Goal: Complete application form

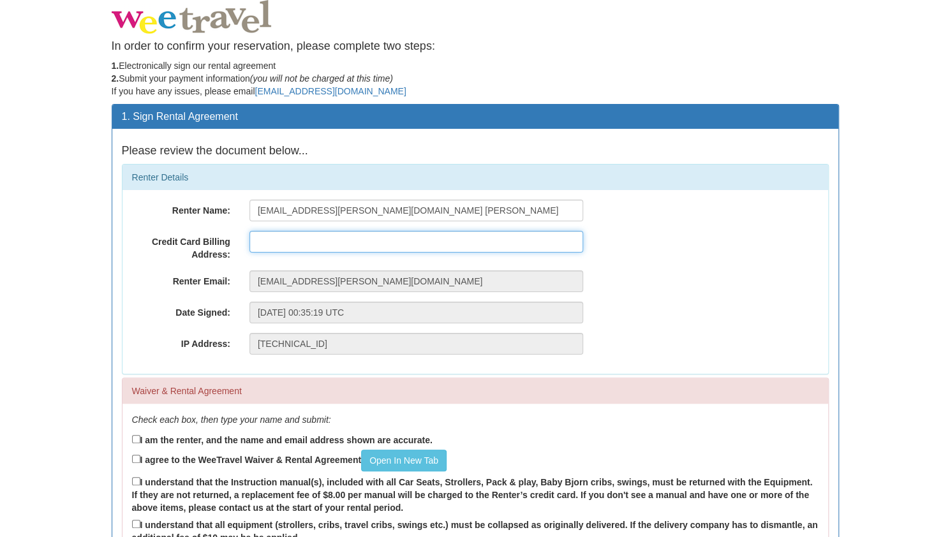
click at [349, 240] on input "text" at bounding box center [416, 242] width 334 height 22
click at [369, 240] on input "[STREET_ADDRESS]" at bounding box center [416, 242] width 334 height 22
type input "[STREET_ADDRESS]"
click at [151, 280] on label "Renter Email:" at bounding box center [180, 278] width 117 height 17
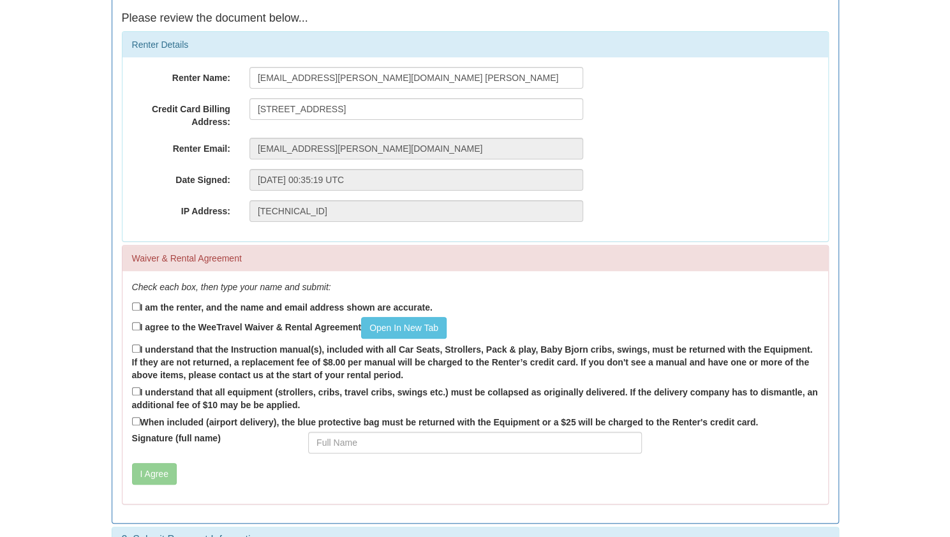
scroll to position [136, 0]
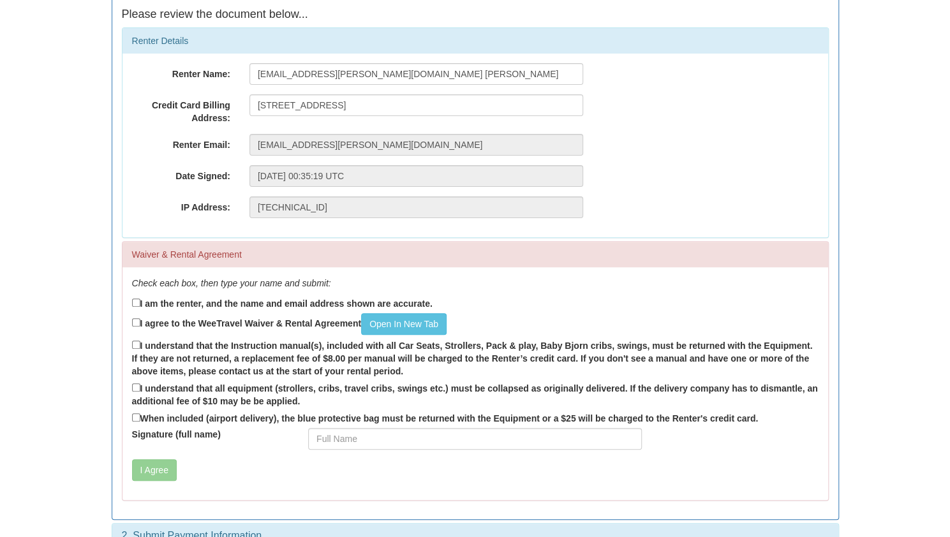
click at [175, 298] on label "I am the renter, and the name and email address shown are accurate." at bounding box center [282, 303] width 300 height 14
click at [140, 298] on input "I am the renter, and the name and email address shown are accurate." at bounding box center [136, 302] width 8 height 8
checkbox input "true"
click at [381, 327] on link "Open In New Tab" at bounding box center [403, 324] width 85 height 22
click at [287, 317] on label "I agree to the WeeTravel Waiver & Rental Agreement Open In [GEOGRAPHIC_DATA]" at bounding box center [289, 324] width 314 height 22
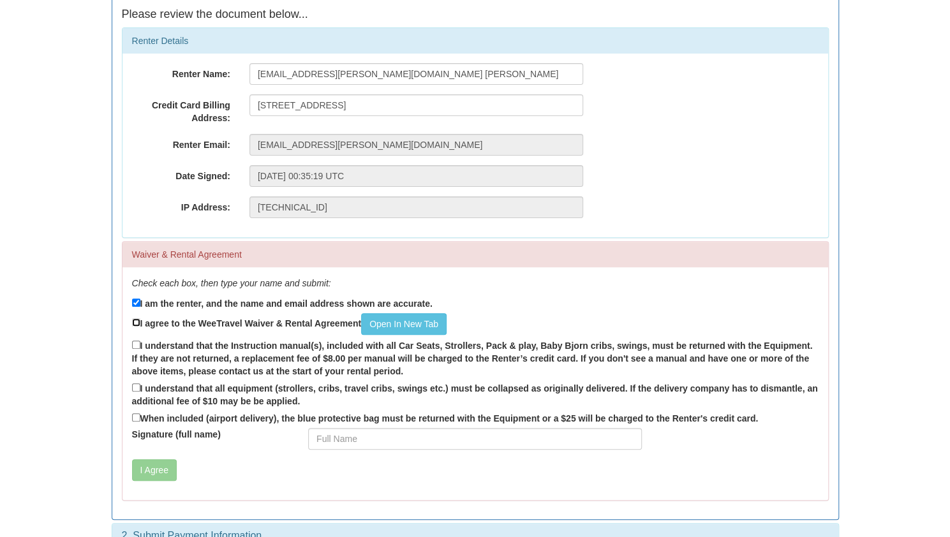
click at [140, 318] on input "I agree to the WeeTravel Waiver & Rental Agreement Open In [GEOGRAPHIC_DATA]" at bounding box center [136, 322] width 8 height 8
checkbox input "true"
click at [278, 345] on label "I understand that the Instruction manual(s), included with all Car Seats, Strol…" at bounding box center [475, 358] width 686 height 40
click at [140, 345] on input "I understand that the Instruction manual(s), included with all Car Seats, Strol…" at bounding box center [136, 345] width 8 height 8
checkbox input "true"
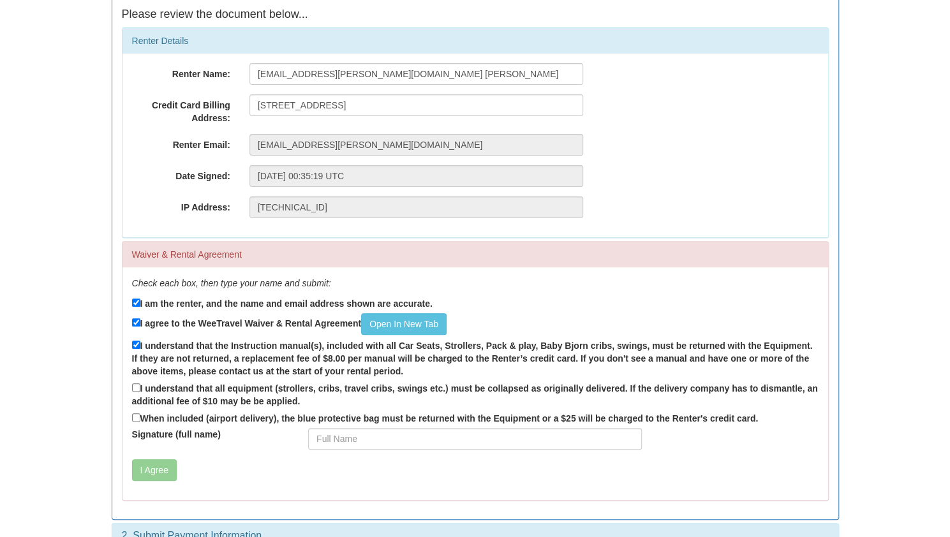
click at [268, 392] on label "I understand that all equipment (strollers, cribs, travel cribs, swings etc.) m…" at bounding box center [475, 394] width 686 height 27
click at [140, 392] on input "I understand that all equipment (strollers, cribs, travel cribs, swings etc.) m…" at bounding box center [136, 387] width 8 height 8
checkbox input "true"
click at [259, 416] on label "When included (airport delivery), the blue protective bag must be returned with…" at bounding box center [445, 418] width 626 height 14
click at [140, 416] on input "When included (airport delivery), the blue protective bag must be returned with…" at bounding box center [136, 417] width 8 height 8
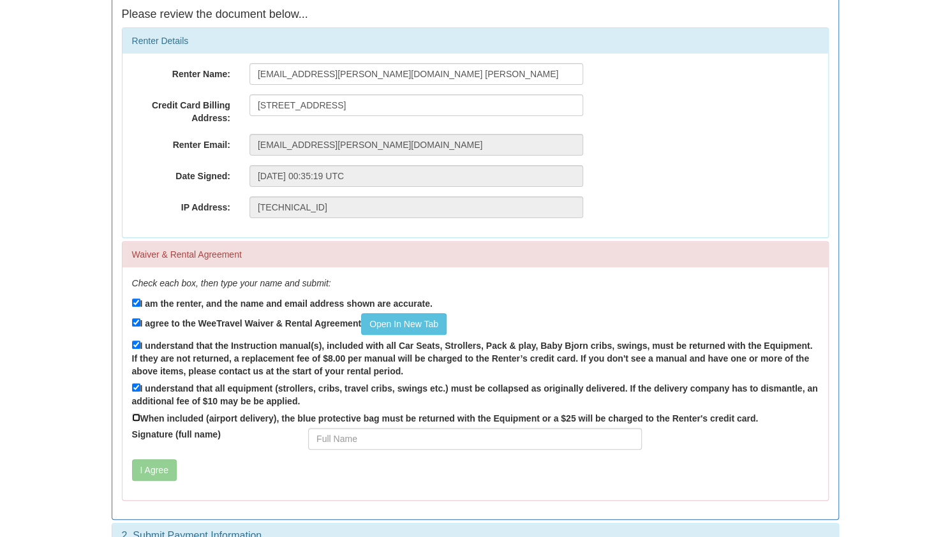
checkbox input "true"
click at [330, 442] on input "Signature (full name)" at bounding box center [475, 439] width 334 height 22
type input "[PERSON_NAME] [PERSON_NAME]"
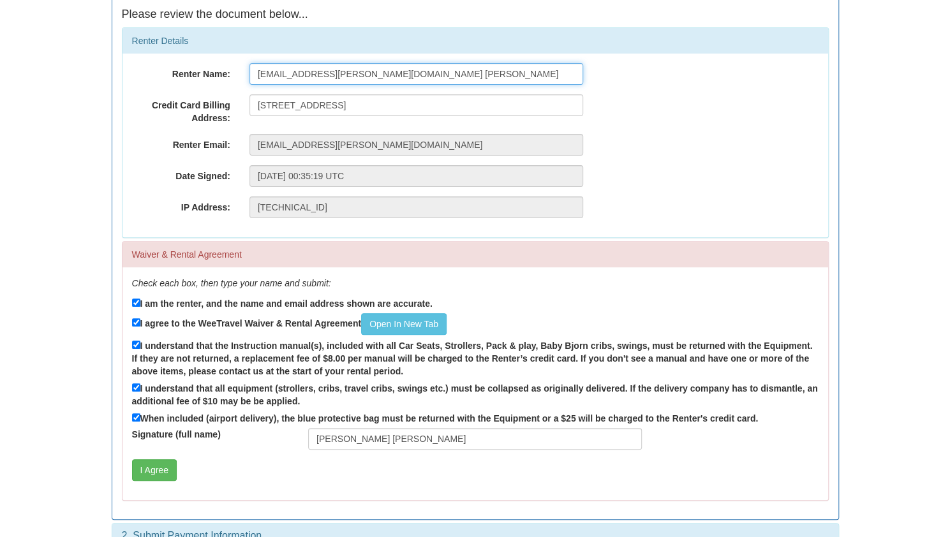
click at [337, 71] on input "[EMAIL_ADDRESS][PERSON_NAME][DOMAIN_NAME] [PERSON_NAME]" at bounding box center [416, 74] width 334 height 22
drag, startPoint x: 340, startPoint y: 76, endPoint x: 214, endPoint y: 78, distance: 125.7
click at [214, 78] on div "Renter Name: [EMAIL_ADDRESS][PERSON_NAME][DOMAIN_NAME] [PERSON_NAME] [PERSON_NA…" at bounding box center [474, 74] width 705 height 22
type input "[PERSON_NAME] [PERSON_NAME]"
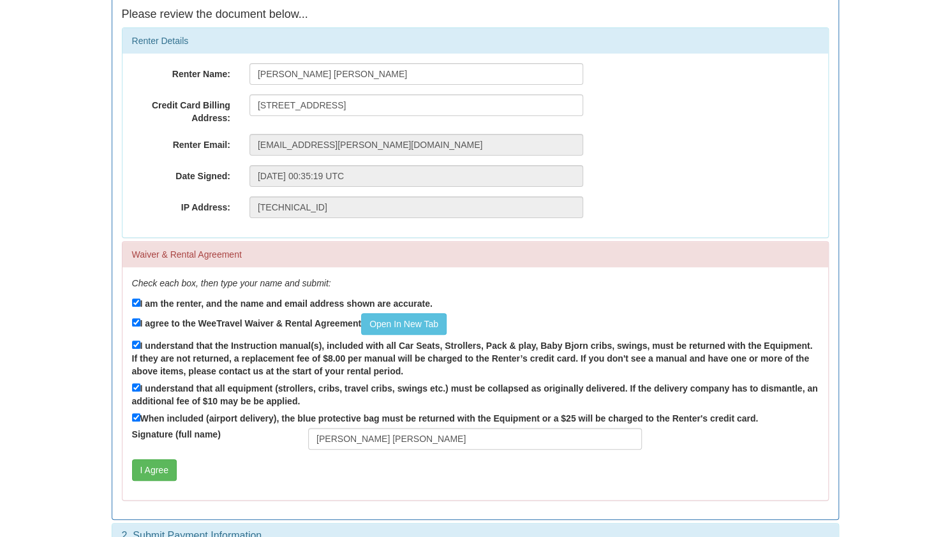
click at [60, 366] on body "In order to confirm your reservation, please complete two steps: 1. Electronica…" at bounding box center [475, 213] width 950 height 698
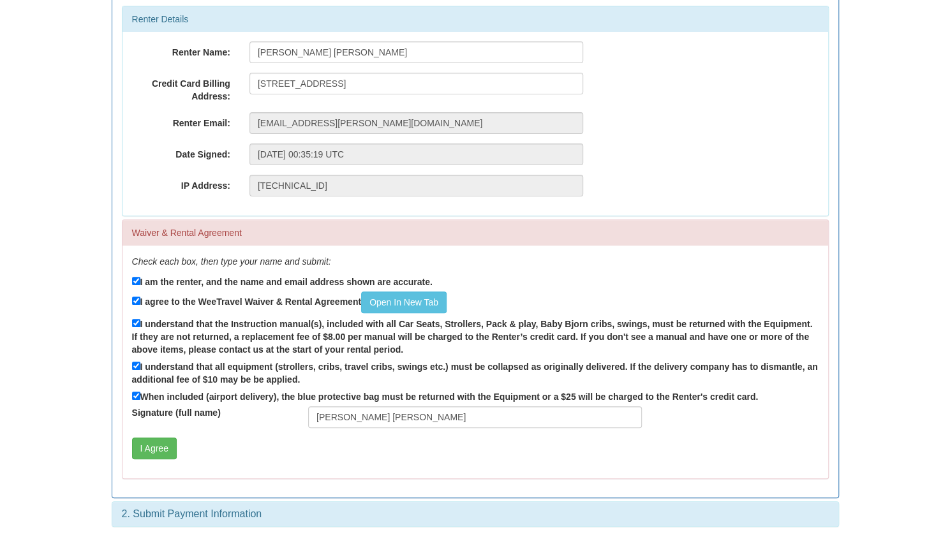
scroll to position [158, 0]
click at [157, 452] on button "I Agree" at bounding box center [154, 449] width 45 height 22
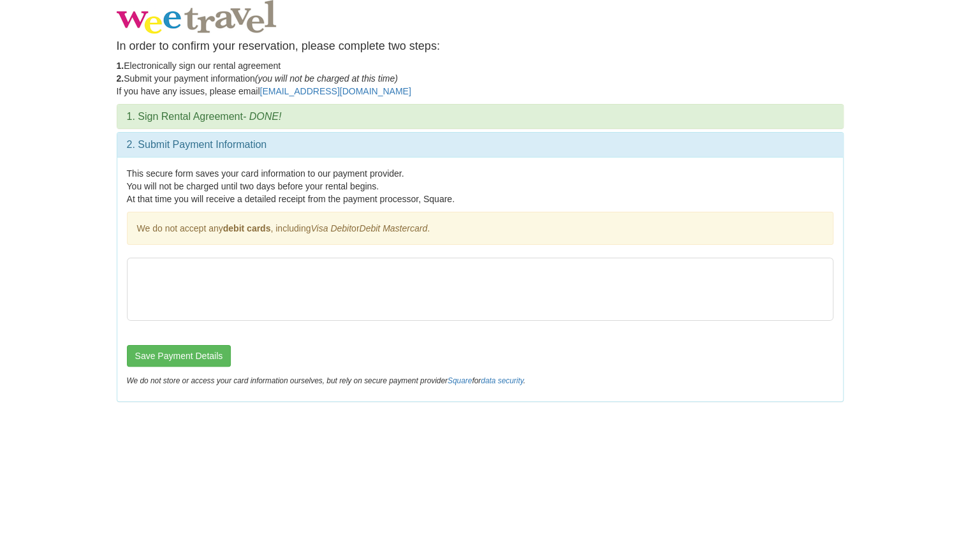
scroll to position [0, 0]
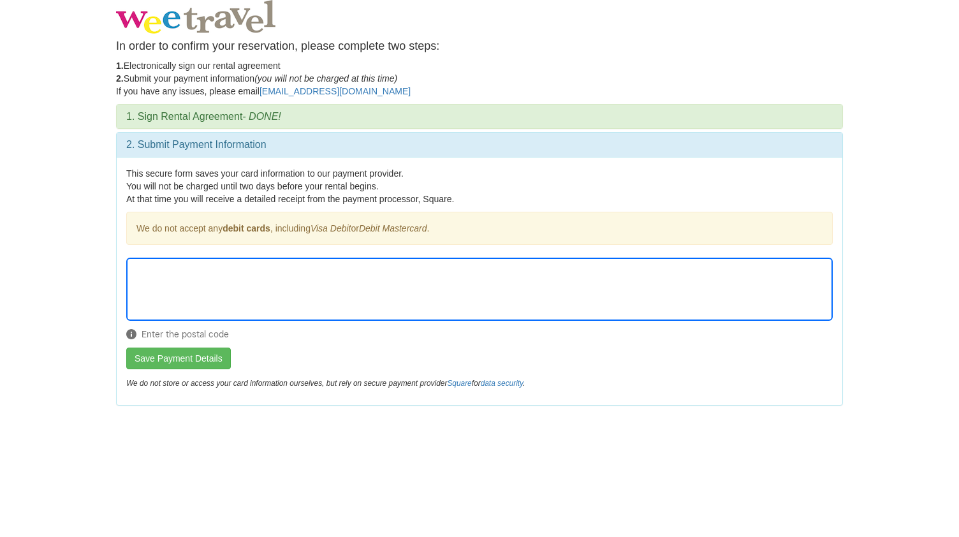
click at [657, 340] on div "Enter the postal code" at bounding box center [479, 303] width 707 height 90
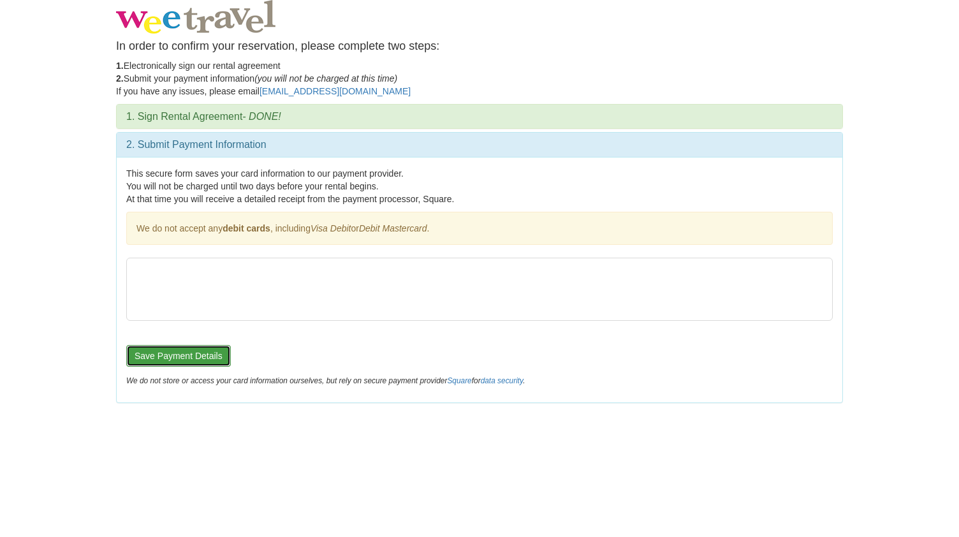
click at [217, 350] on button "Save Payment Details" at bounding box center [178, 356] width 105 height 22
